Goal: Obtain resource: Obtain resource

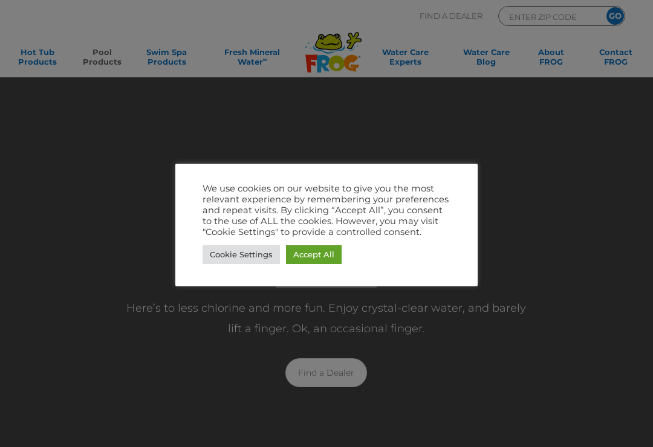
click at [50, 61] on div at bounding box center [326, 223] width 653 height 447
click at [323, 251] on link "Accept All" at bounding box center [314, 254] width 56 height 19
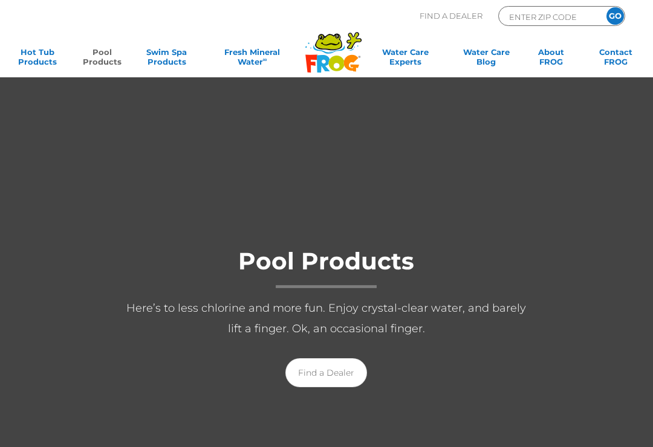
click at [50, 41] on div "Find A Dealer ENTER ZIP CODE GO" at bounding box center [326, 26] width 629 height 41
click at [47, 58] on link "Hot Tub Products" at bounding box center [37, 59] width 50 height 24
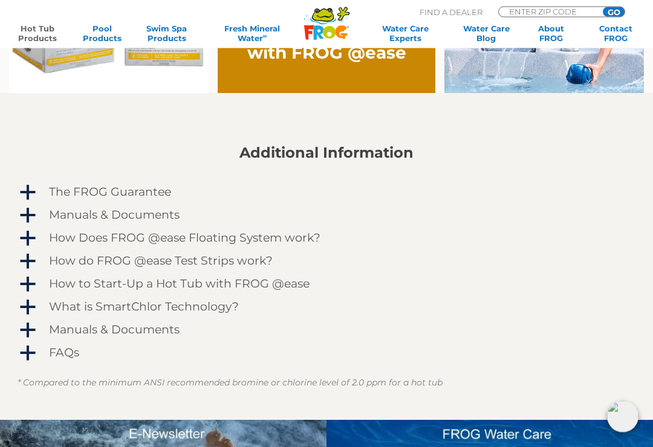
scroll to position [909, 0]
click at [34, 233] on span "a" at bounding box center [28, 239] width 18 height 18
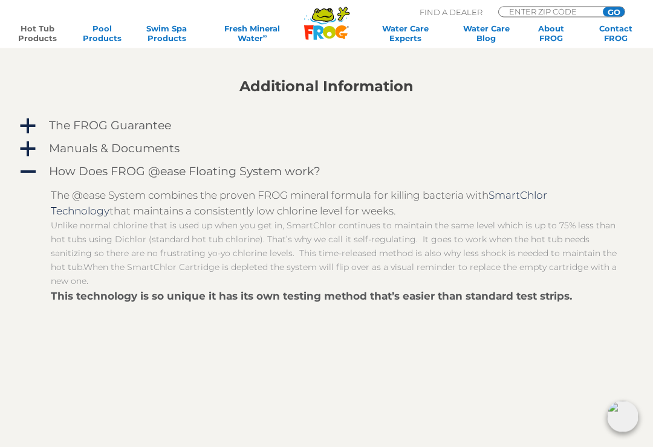
scroll to position [975, 0]
click at [33, 173] on span "A" at bounding box center [28, 172] width 18 height 18
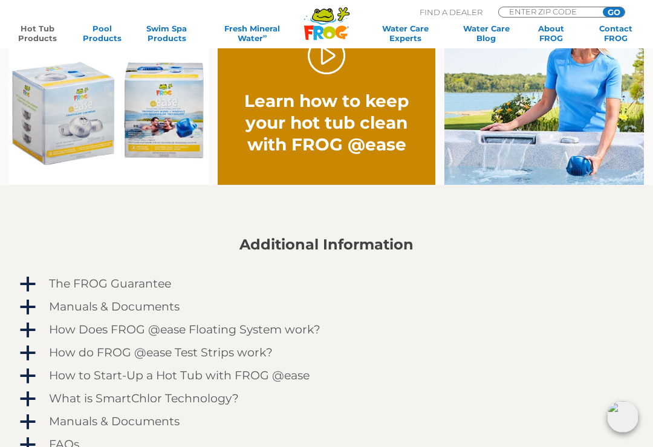
scroll to position [816, 0]
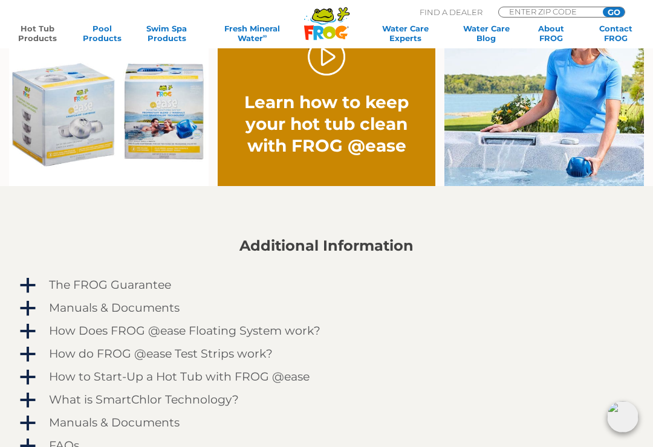
click at [29, 286] on span "a" at bounding box center [28, 286] width 18 height 18
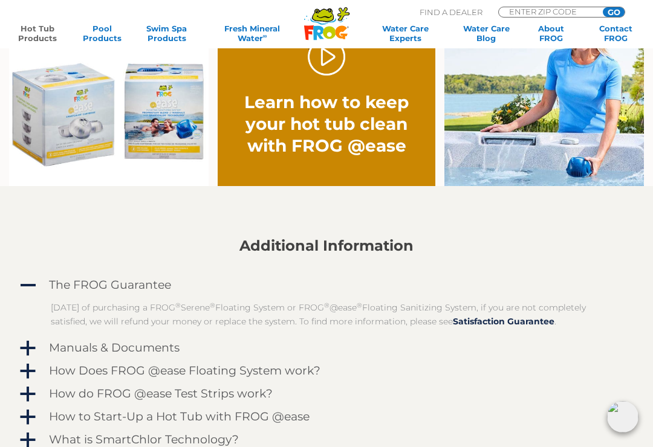
click at [36, 293] on span "A" at bounding box center [28, 286] width 18 height 18
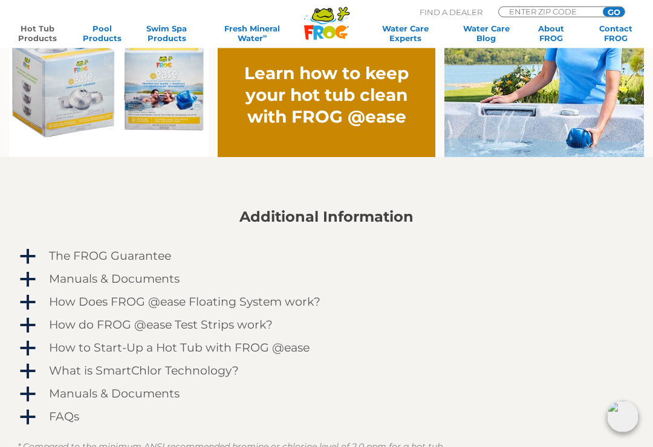
scroll to position [846, 0]
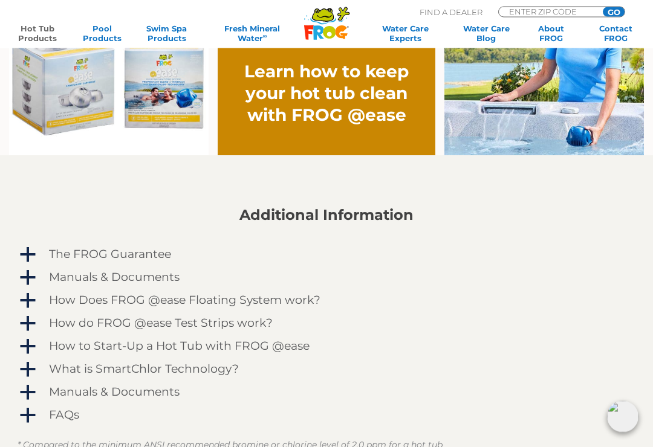
click at [35, 325] on span "a" at bounding box center [28, 324] width 18 height 18
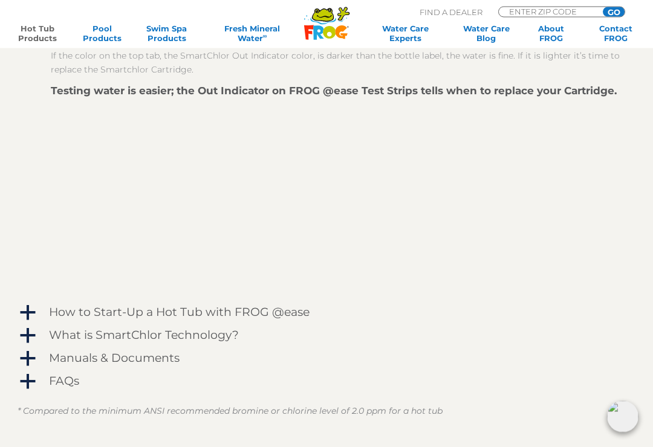
scroll to position [1327, 0]
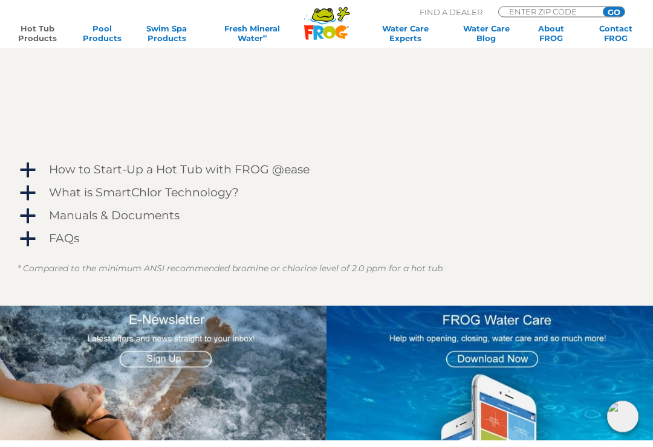
click at [32, 241] on span "a" at bounding box center [28, 240] width 18 height 18
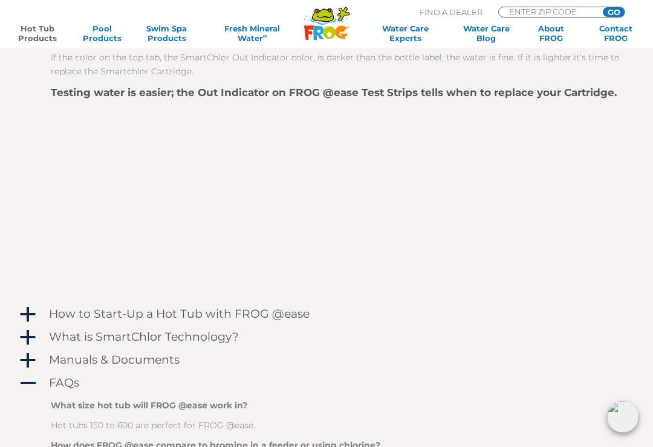
scroll to position [1183, 0]
click at [30, 364] on span "a" at bounding box center [28, 360] width 18 height 18
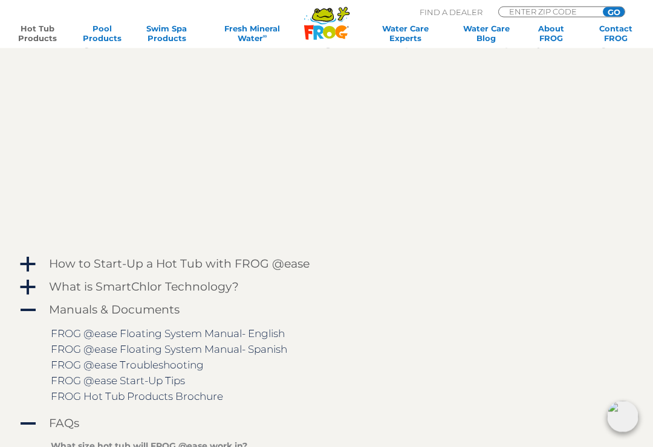
scroll to position [1235, 0]
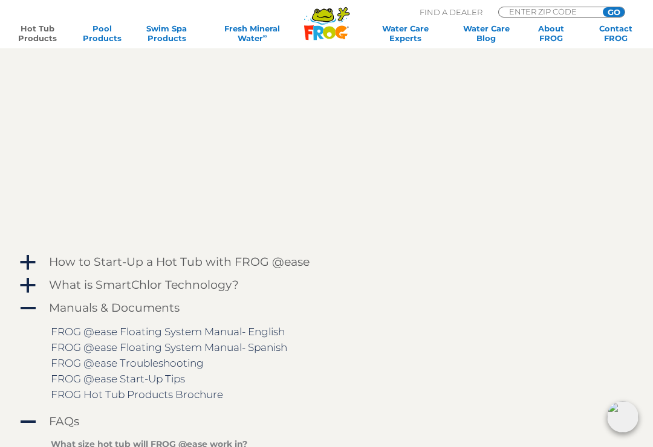
click at [222, 337] on link "FROG @ease Floating System Manual- English" at bounding box center [168, 332] width 234 height 12
